Goal: Use online tool/utility

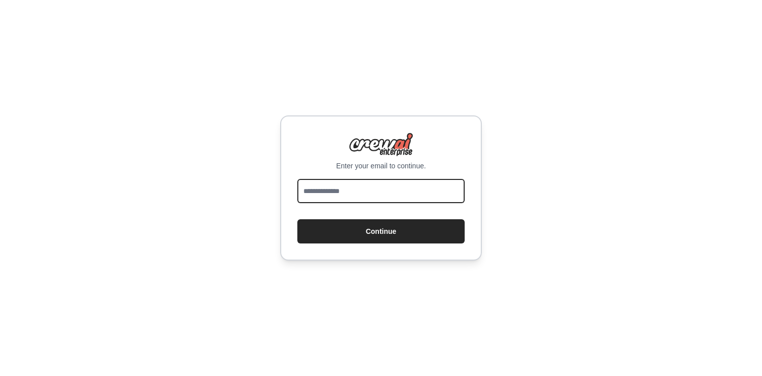
click at [347, 192] on input "email" at bounding box center [380, 191] width 167 height 24
type input "**********"
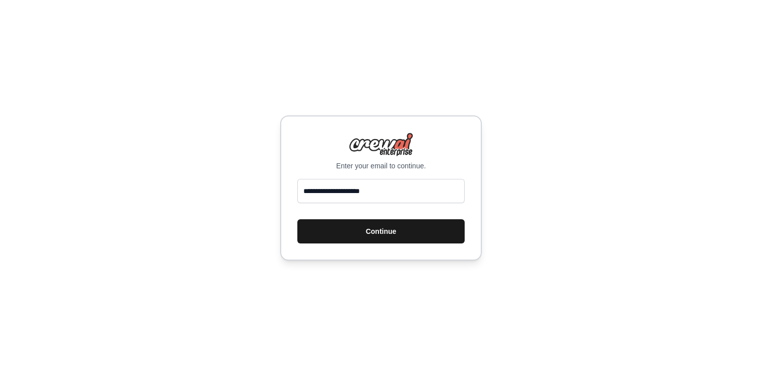
click at [351, 234] on button "Continue" at bounding box center [380, 231] width 167 height 24
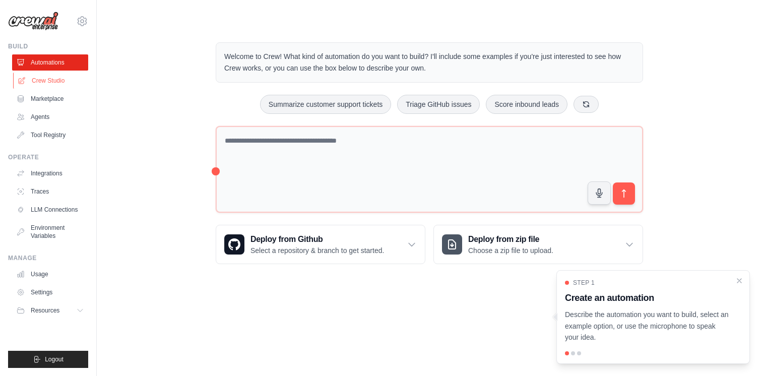
click at [48, 79] on link "Crew Studio" at bounding box center [51, 81] width 76 height 16
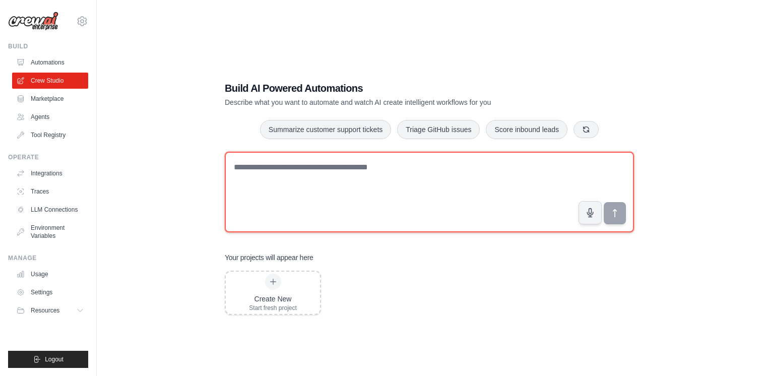
click at [269, 173] on textarea at bounding box center [429, 192] width 409 height 81
paste textarea "**********"
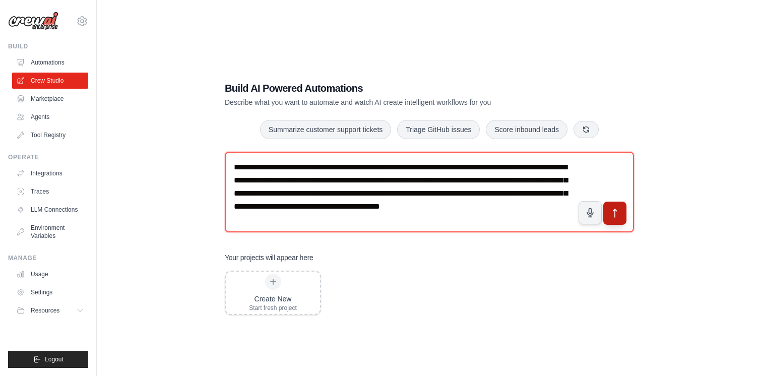
type textarea "**********"
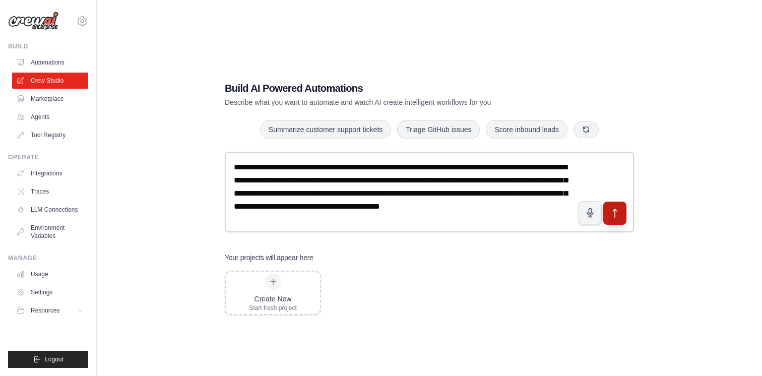
click at [615, 220] on button "submit" at bounding box center [614, 213] width 23 height 23
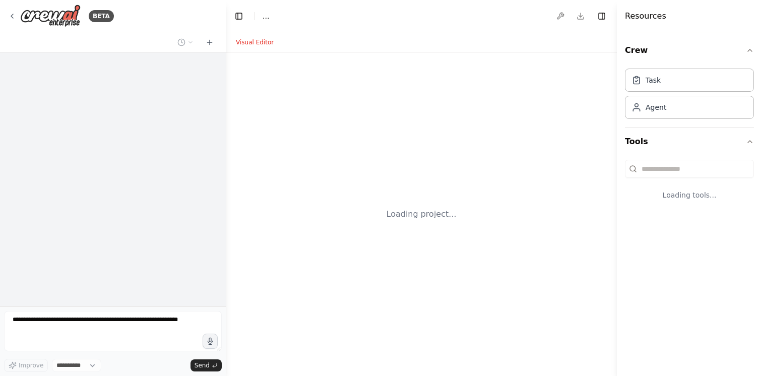
select select "****"
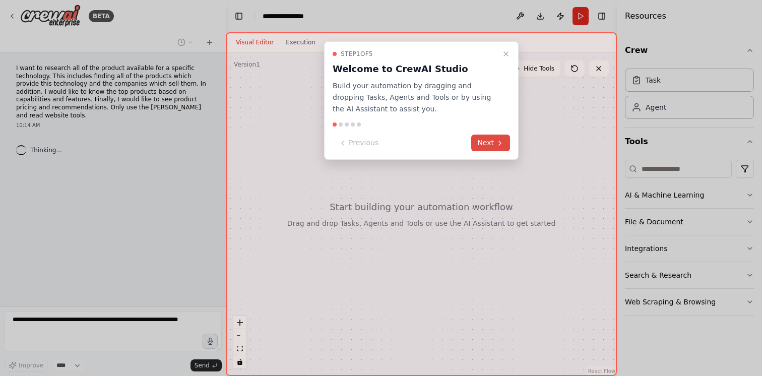
click at [490, 142] on button "Next" at bounding box center [490, 143] width 39 height 17
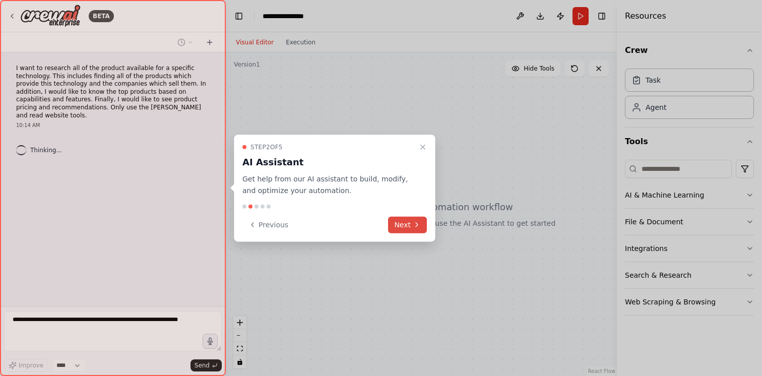
click at [410, 221] on button "Next" at bounding box center [407, 224] width 39 height 17
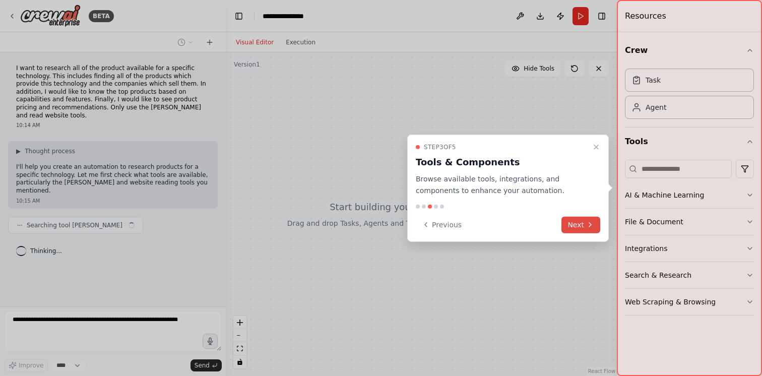
click at [584, 219] on button "Next" at bounding box center [580, 224] width 39 height 17
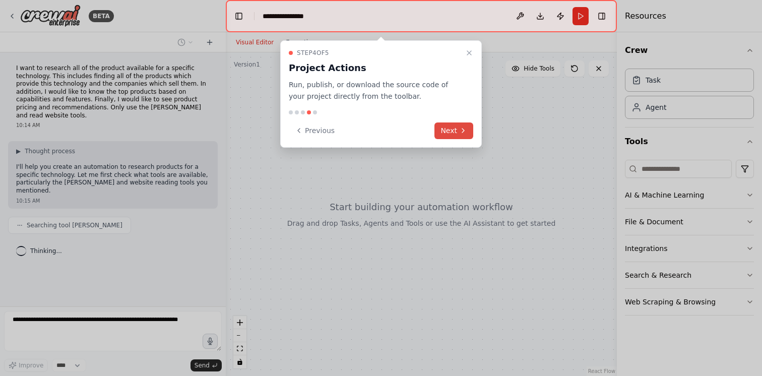
click at [457, 128] on button "Next" at bounding box center [453, 130] width 39 height 17
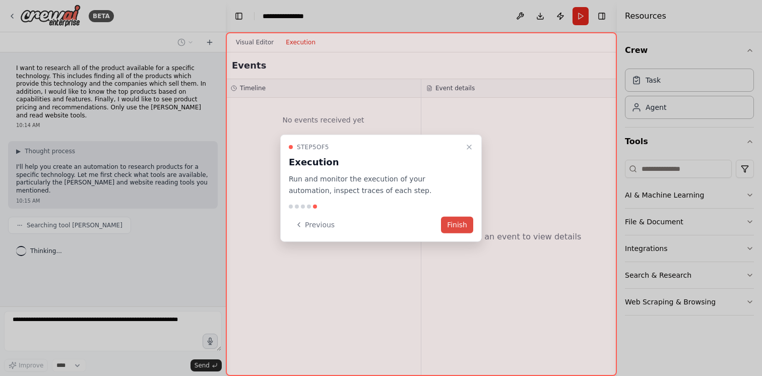
click at [457, 222] on button "Finish" at bounding box center [457, 224] width 32 height 17
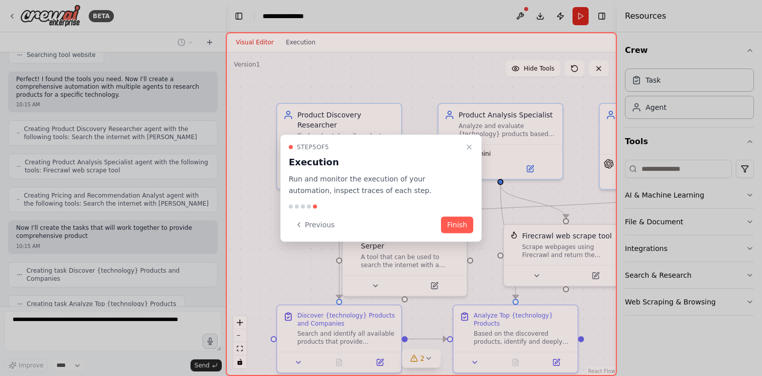
scroll to position [211, 0]
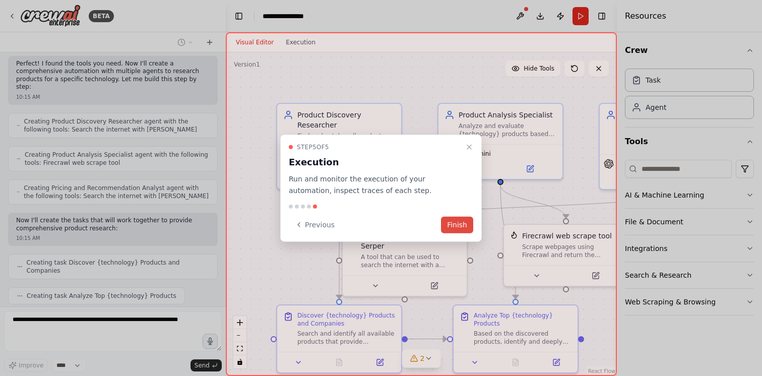
click at [456, 228] on button "Finish" at bounding box center [457, 224] width 32 height 17
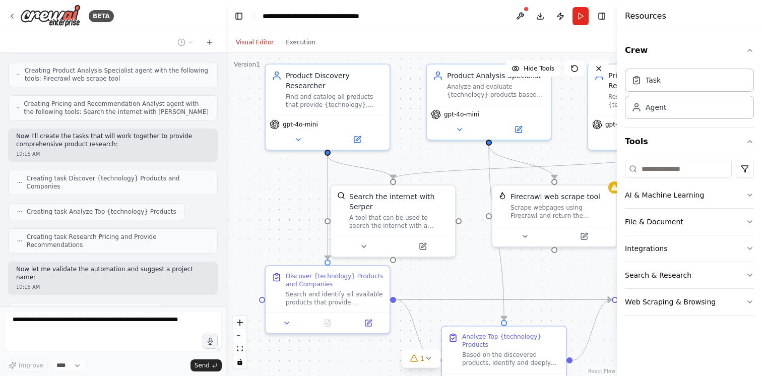
scroll to position [329, 0]
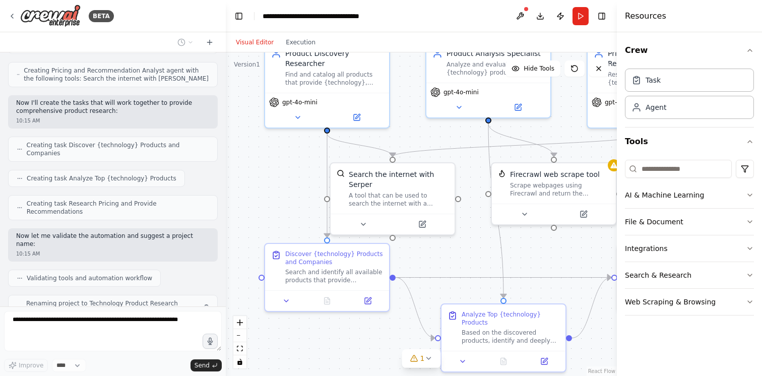
drag, startPoint x: 278, startPoint y: 249, endPoint x: 271, endPoint y: 200, distance: 49.9
click at [271, 200] on div ".deletable-edge-delete-btn { width: 20px; height: 20px; border: 0px solid #ffff…" at bounding box center [421, 214] width 391 height 324
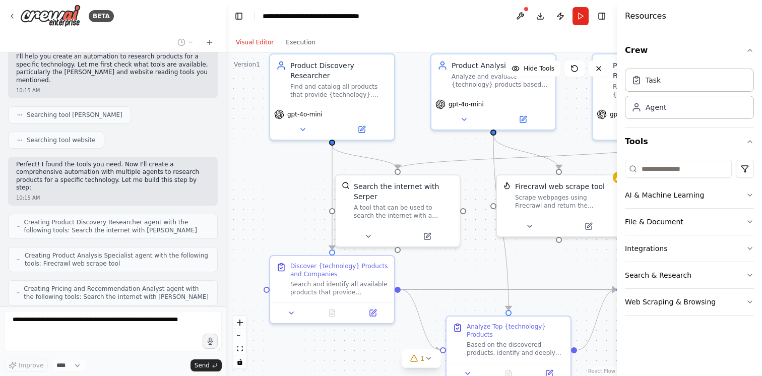
scroll to position [320, 0]
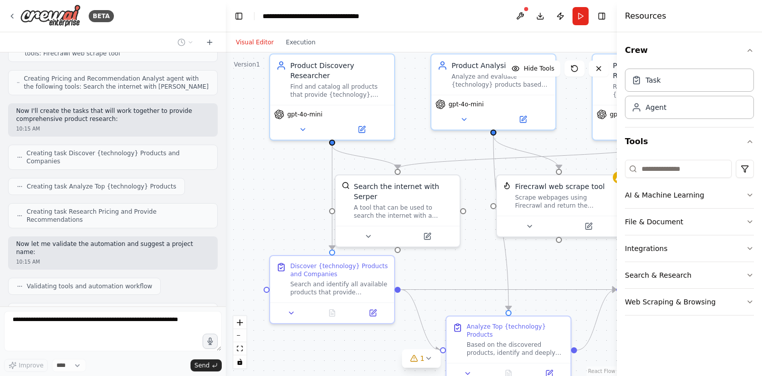
drag, startPoint x: 282, startPoint y: 211, endPoint x: 241, endPoint y: 169, distance: 58.8
click at [241, 169] on div ".deletable-edge-delete-btn { width: 20px; height: 20px; border: 0px solid #ffff…" at bounding box center [421, 214] width 391 height 324
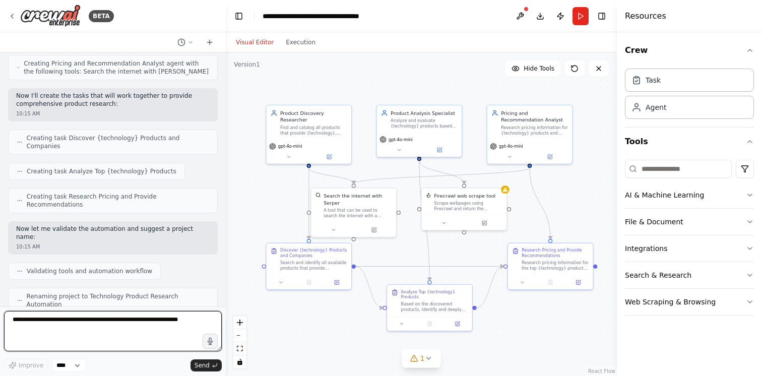
drag, startPoint x: 246, startPoint y: 162, endPoint x: 279, endPoint y: 205, distance: 54.6
click at [280, 205] on div ".deletable-edge-delete-btn { width: 20px; height: 20px; border: 0px solid #ffff…" at bounding box center [421, 214] width 391 height 324
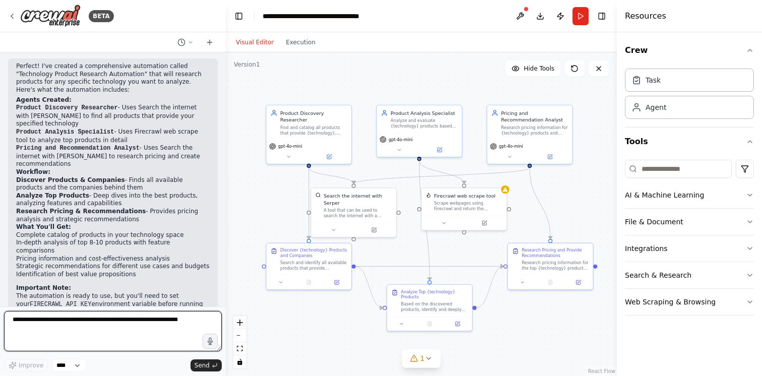
scroll to position [606, 0]
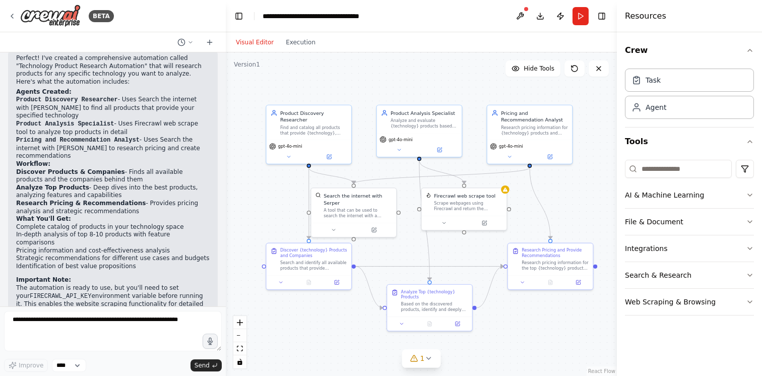
click at [637, 13] on h4 "Resources" at bounding box center [645, 16] width 41 height 12
click at [576, 15] on button "Run" at bounding box center [580, 16] width 16 height 18
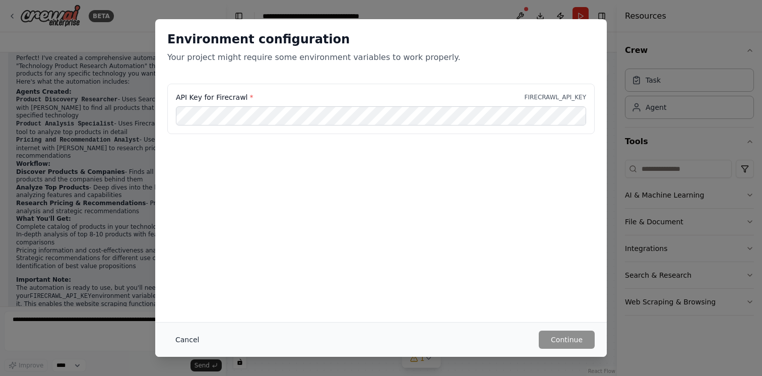
click at [191, 338] on button "Cancel" at bounding box center [187, 340] width 40 height 18
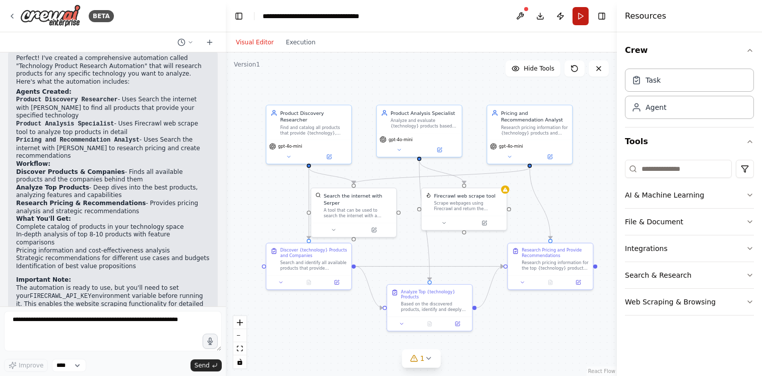
click at [582, 17] on button "Run" at bounding box center [580, 16] width 16 height 18
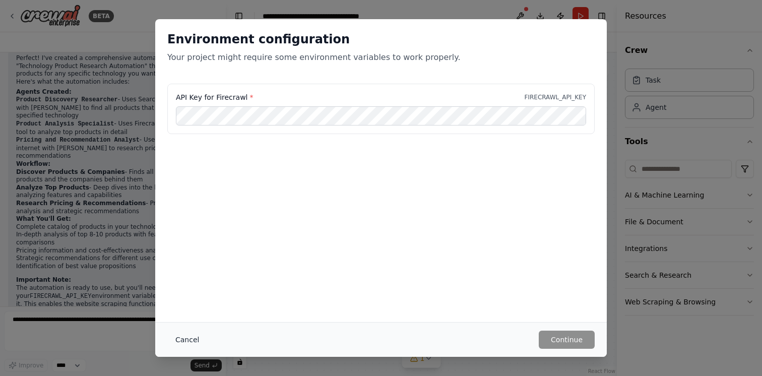
click at [180, 344] on button "Cancel" at bounding box center [187, 340] width 40 height 18
